Goal: Task Accomplishment & Management: Use online tool/utility

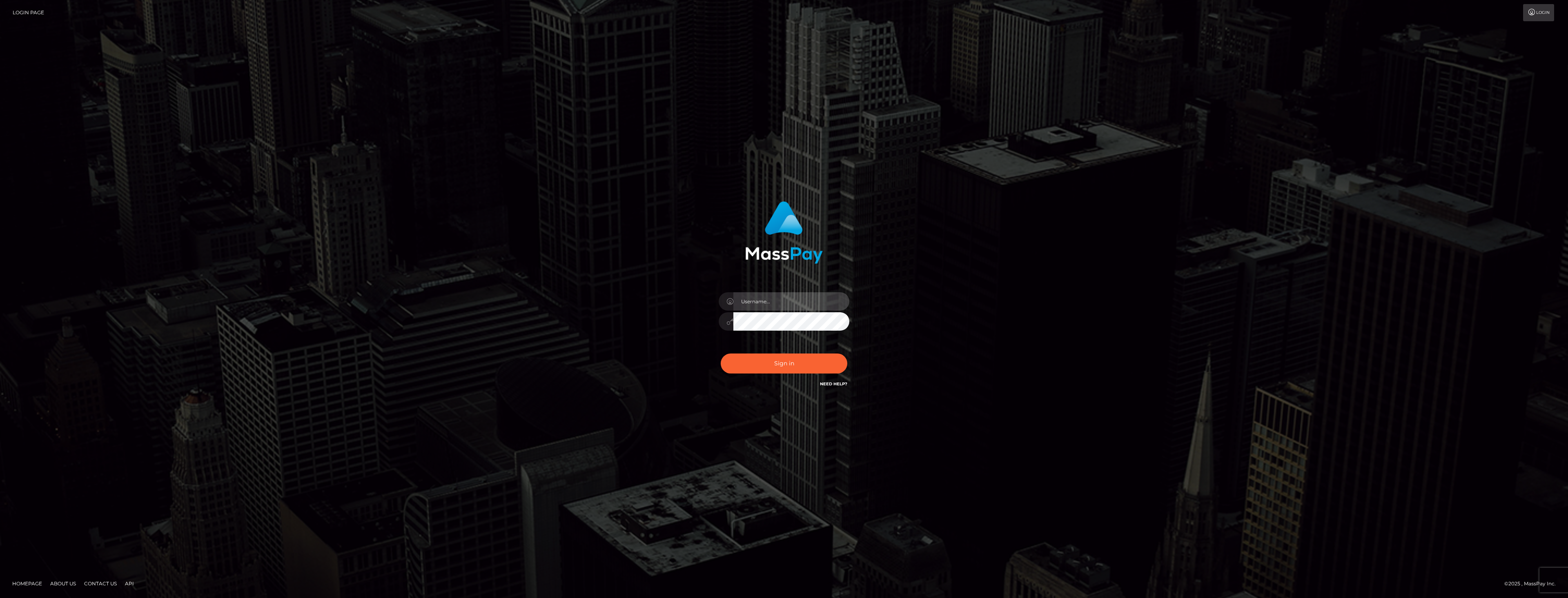
type input "dat.rush"
drag, startPoint x: 0, startPoint y: 0, endPoint x: 773, endPoint y: 305, distance: 831.0
click at [773, 304] on input "dat.rush" at bounding box center [791, 301] width 116 height 18
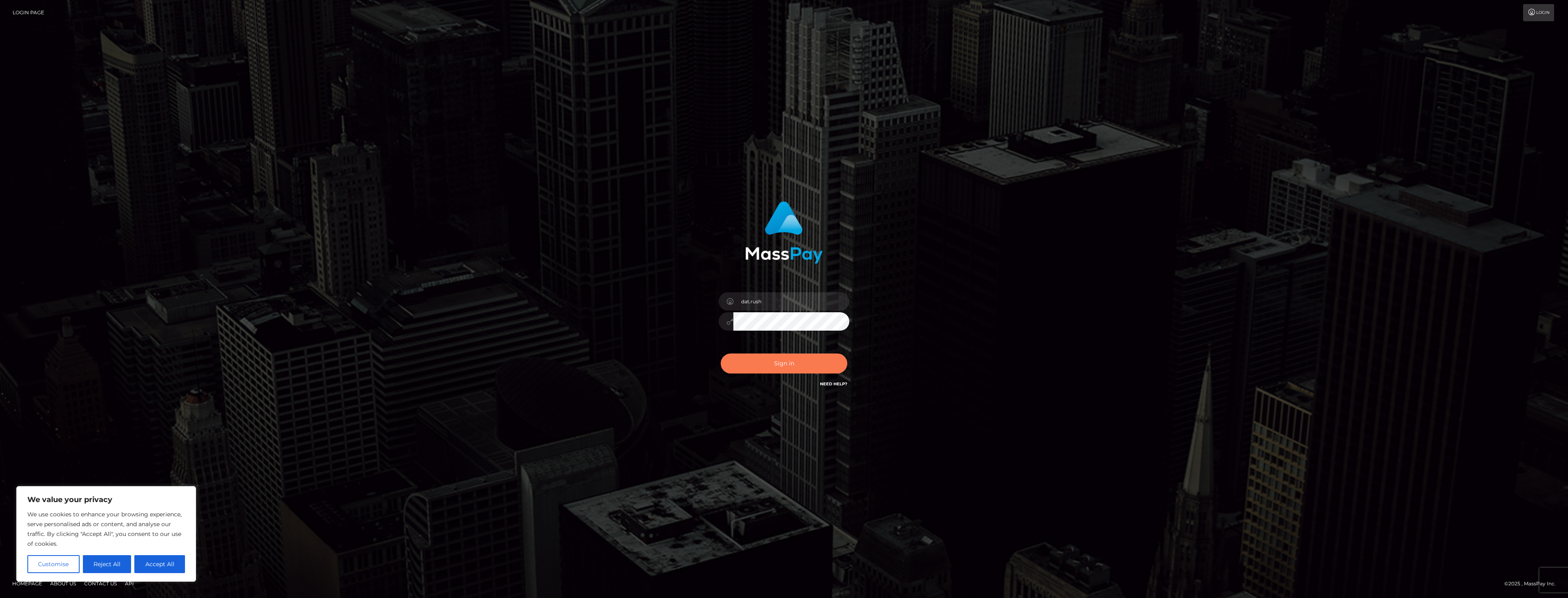
click at [745, 362] on button "Sign in" at bounding box center [784, 363] width 126 height 20
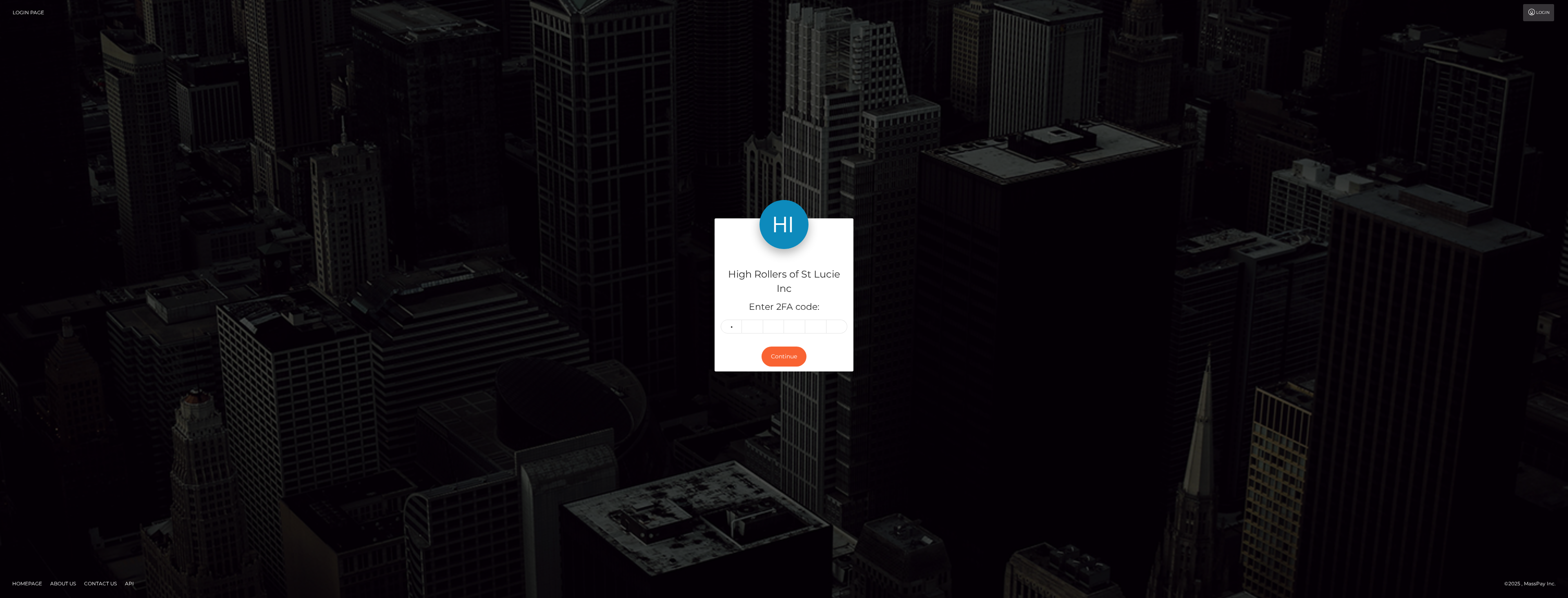
type input "4"
type input "6"
type input "0"
type input "4"
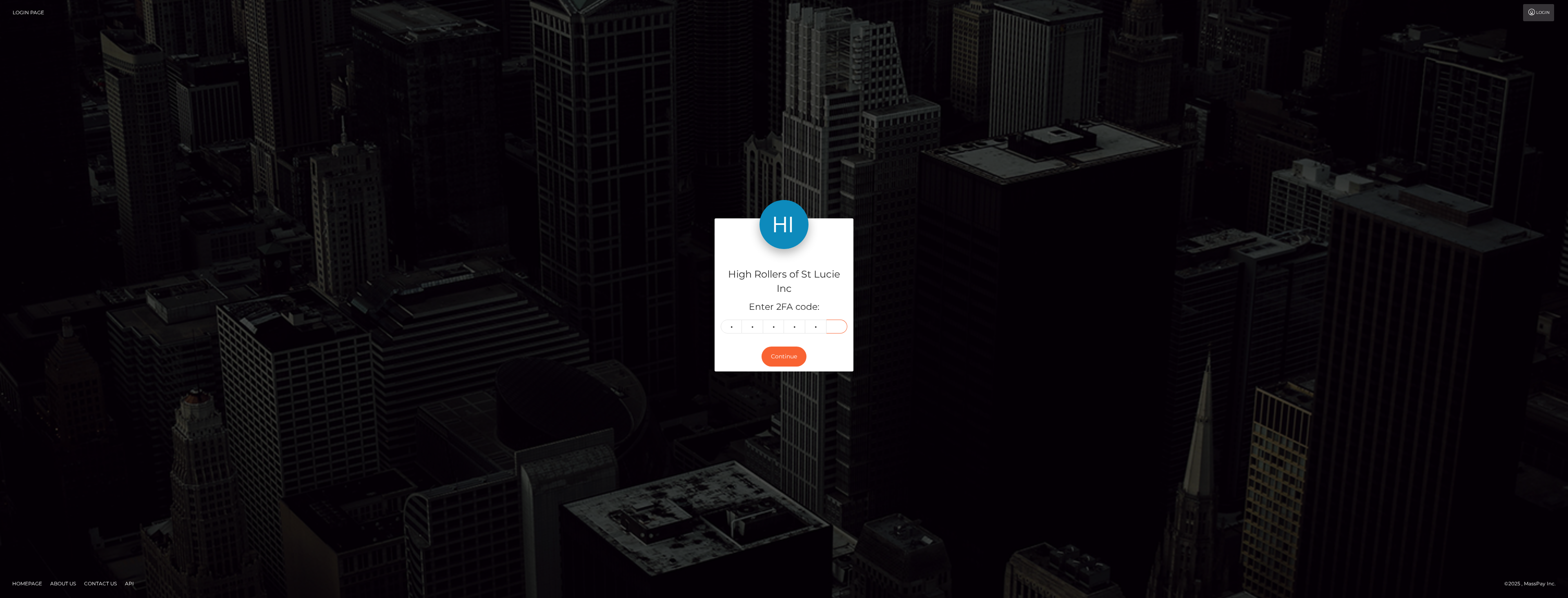
type input "8"
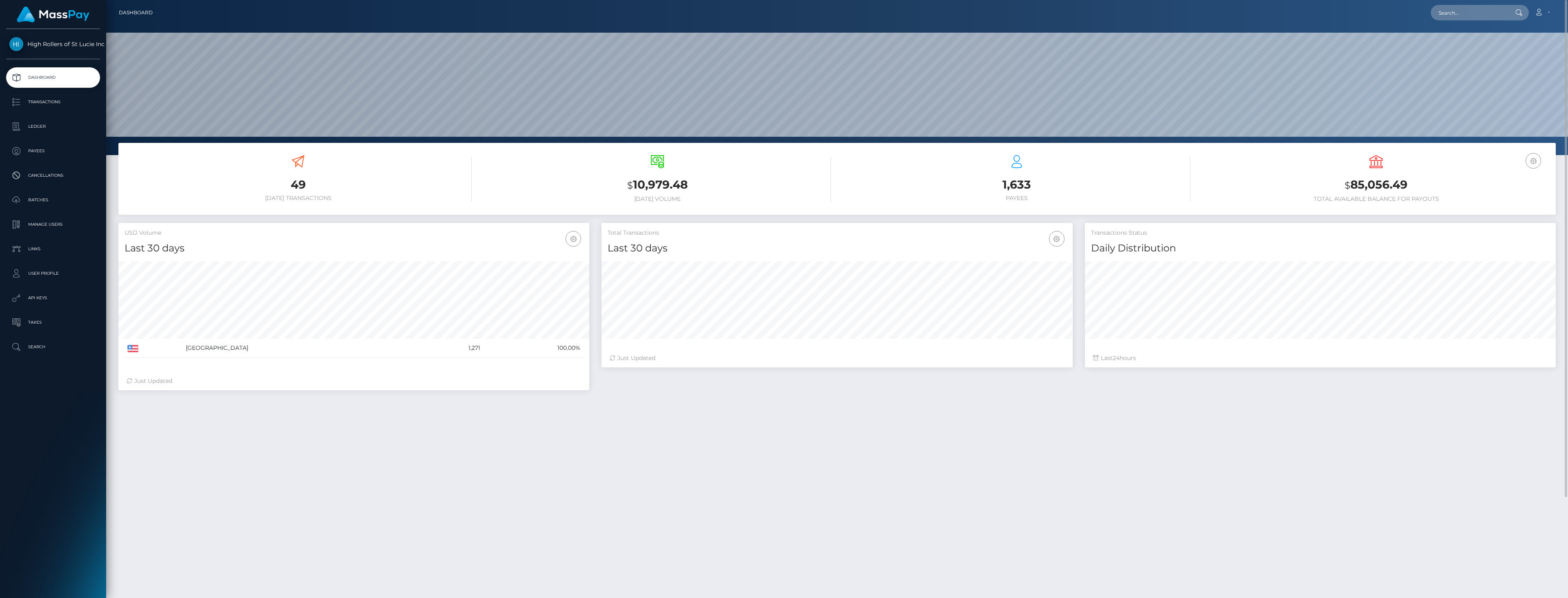
click at [250, 166] on div "49 Today Transactions" at bounding box center [298, 178] width 347 height 47
click at [45, 106] on p "Transactions" at bounding box center [53, 102] width 87 height 12
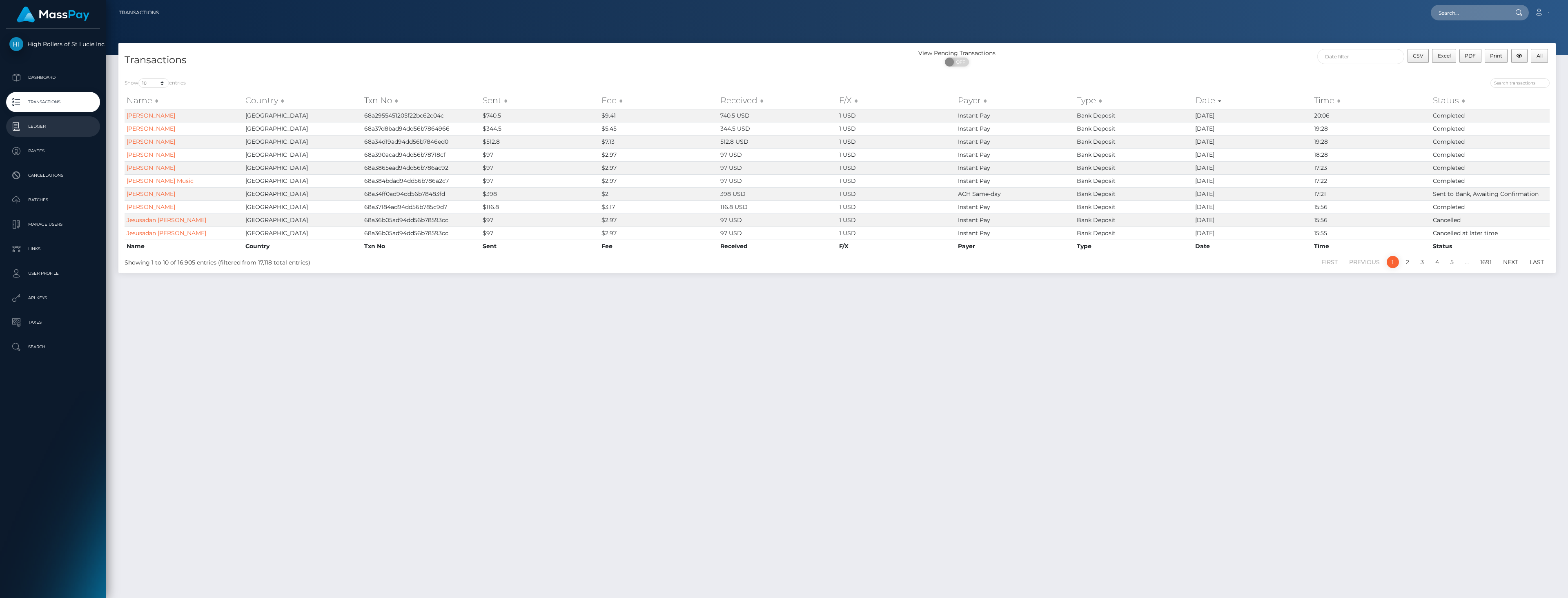
click at [56, 132] on p "Ledger" at bounding box center [53, 126] width 87 height 12
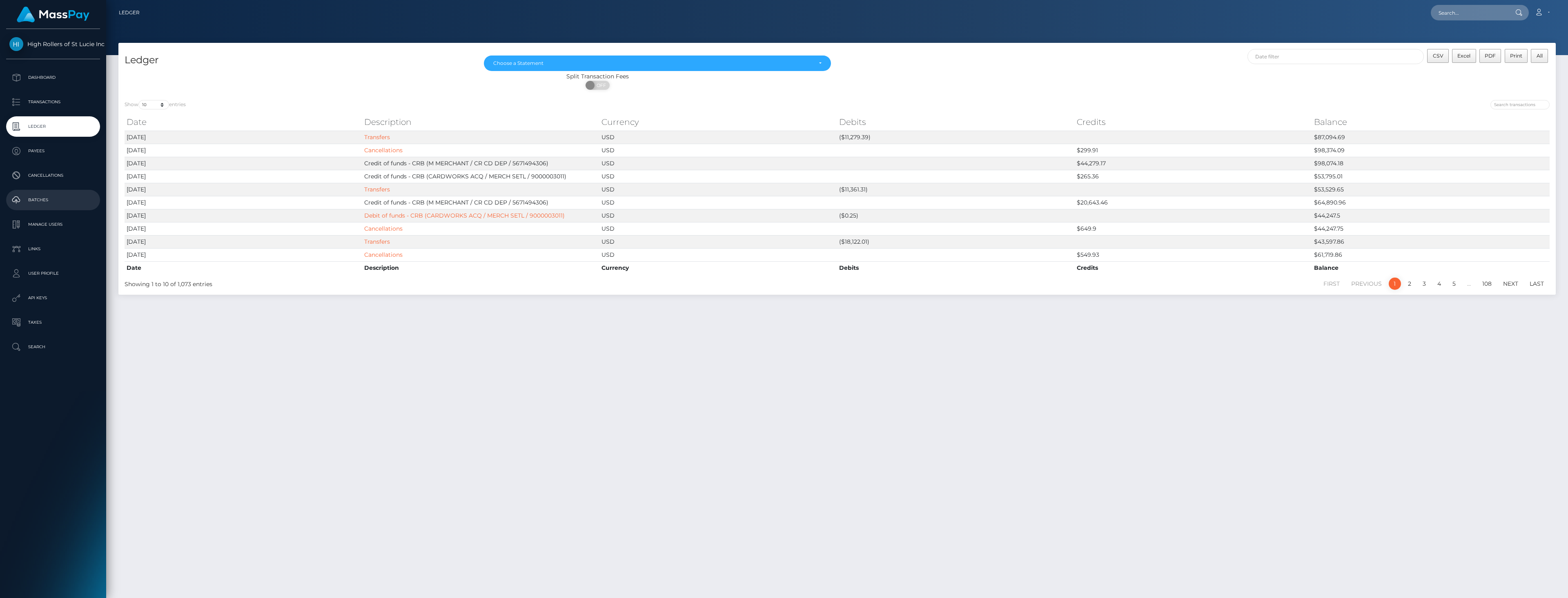
click at [48, 203] on p "Batches" at bounding box center [53, 200] width 87 height 12
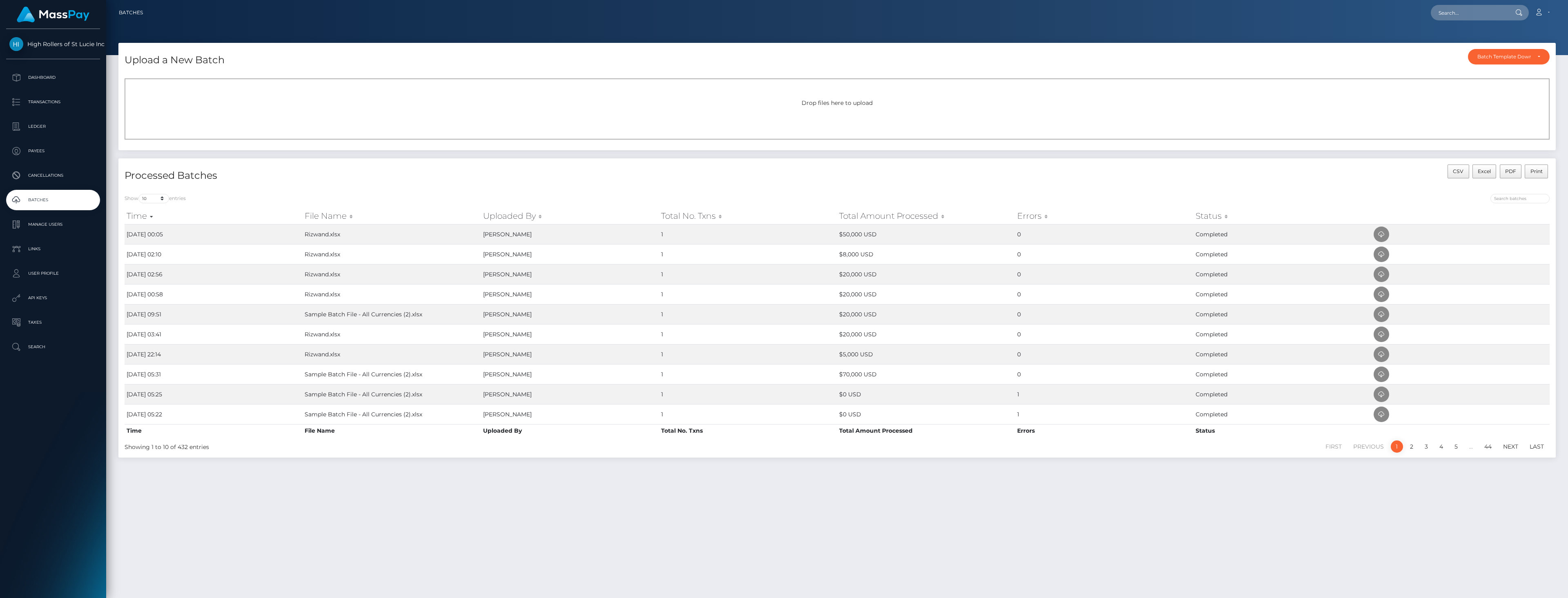
click at [177, 175] on h4 "Processed Batches" at bounding box center [477, 176] width 706 height 15
click at [499, 109] on div "Drop files here to upload" at bounding box center [837, 109] width 1425 height 61
